Goal: Communication & Community: Participate in discussion

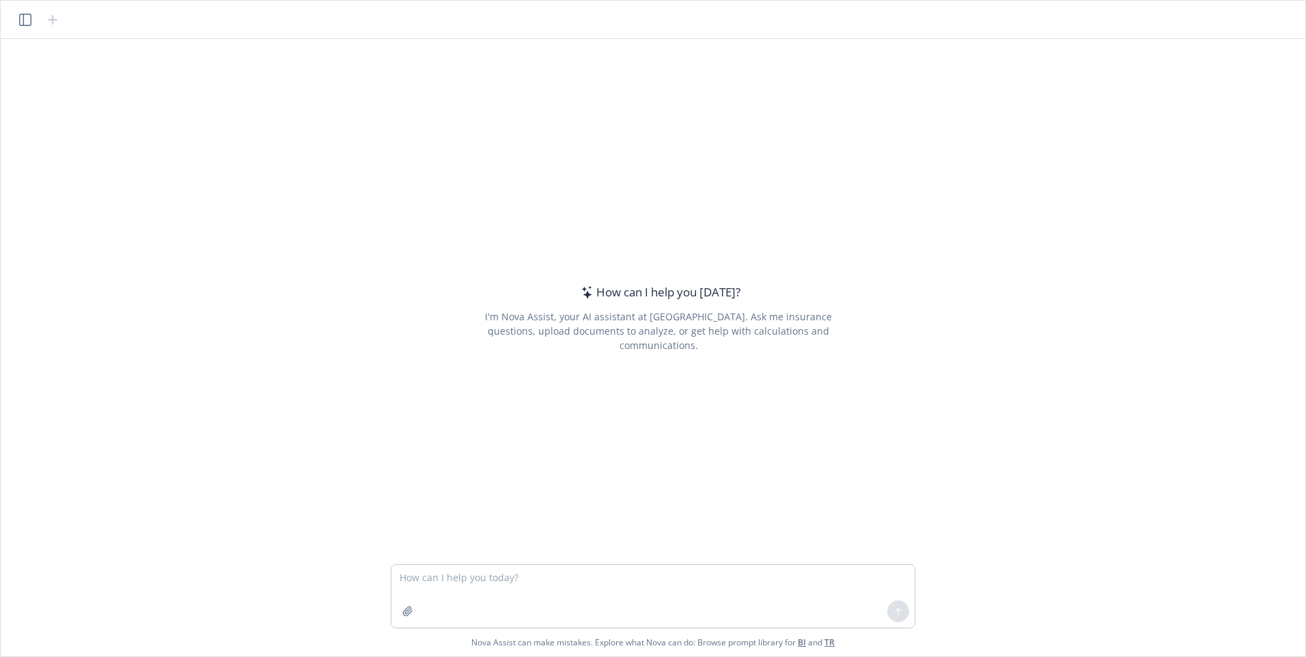
click at [477, 576] on textarea at bounding box center [652, 596] width 523 height 63
type textarea "If you are using the word "in-service" in a title that uses caps, would it be I…"
